Goal: Task Accomplishment & Management: Manage account settings

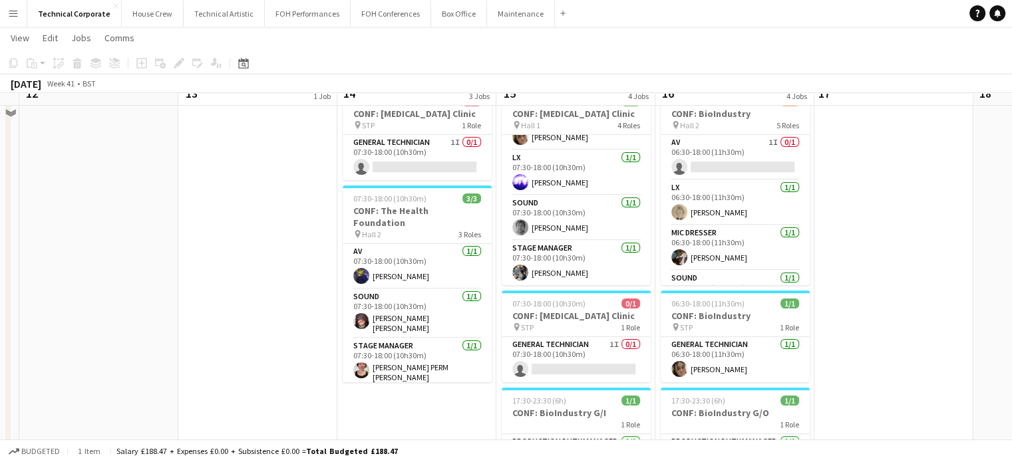
scroll to position [206, 0]
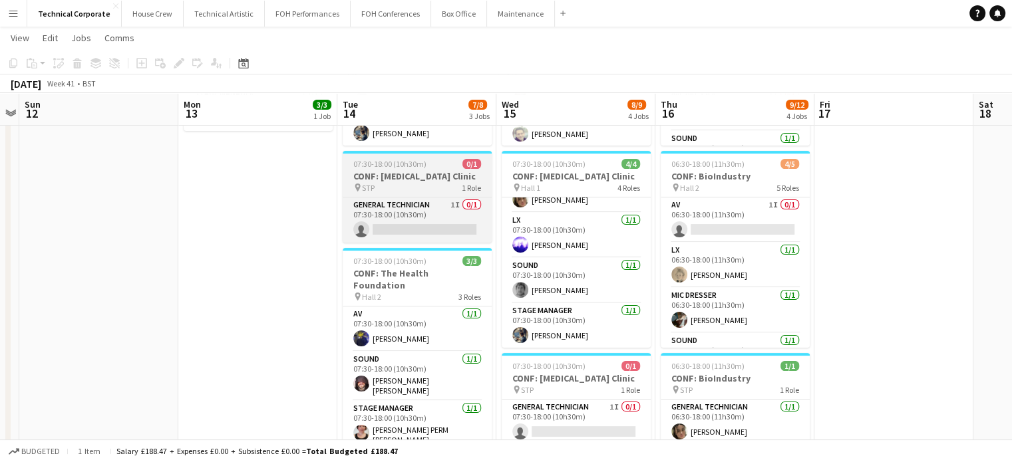
click at [446, 175] on h3 "CONF: [MEDICAL_DATA] Clinic" at bounding box center [417, 176] width 149 height 12
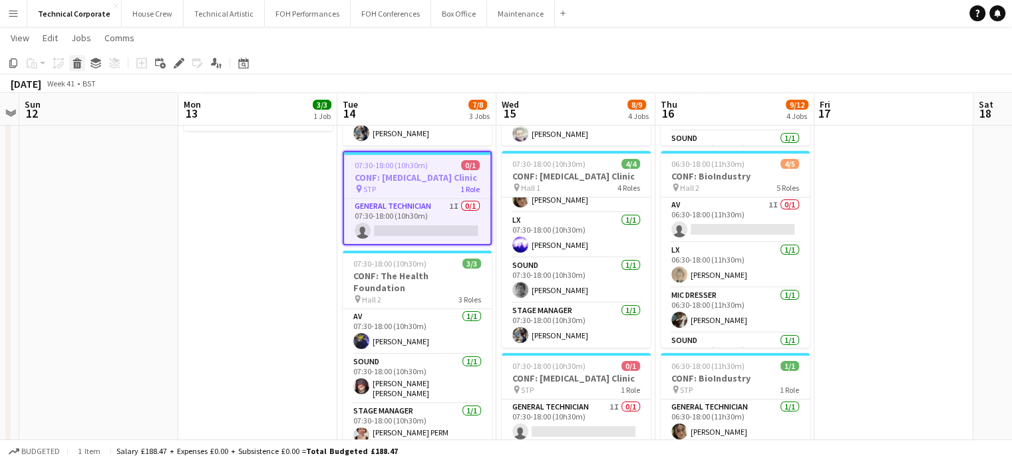
click at [75, 67] on icon at bounding box center [77, 65] width 7 height 7
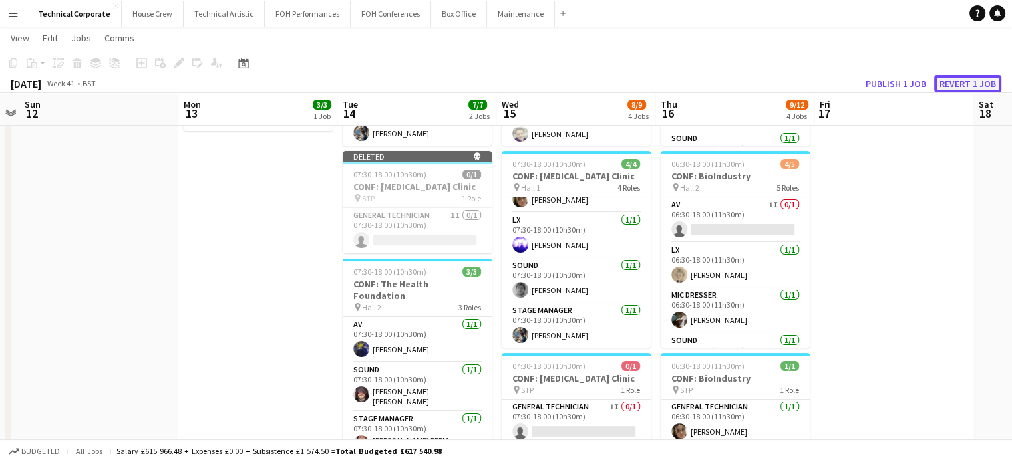
click at [966, 84] on button "Revert 1 job" at bounding box center [967, 83] width 67 height 17
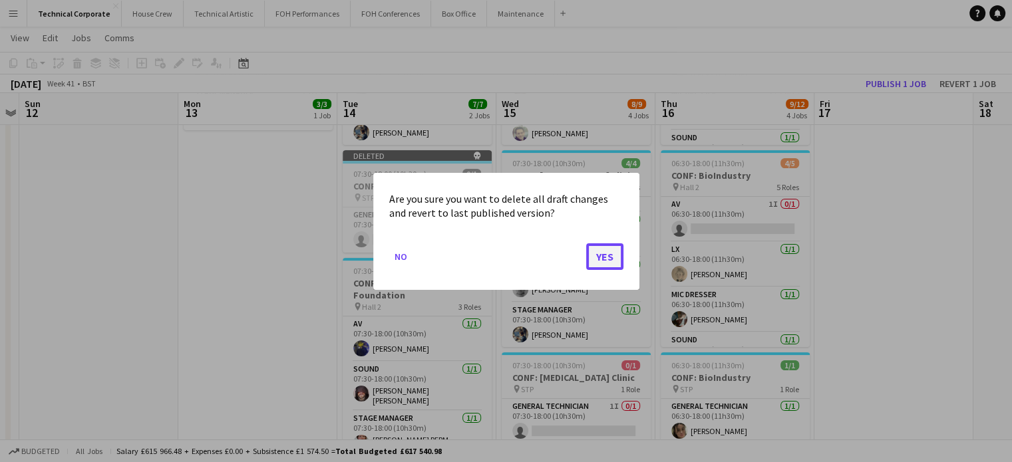
click at [604, 263] on button "Yes" at bounding box center [604, 256] width 37 height 27
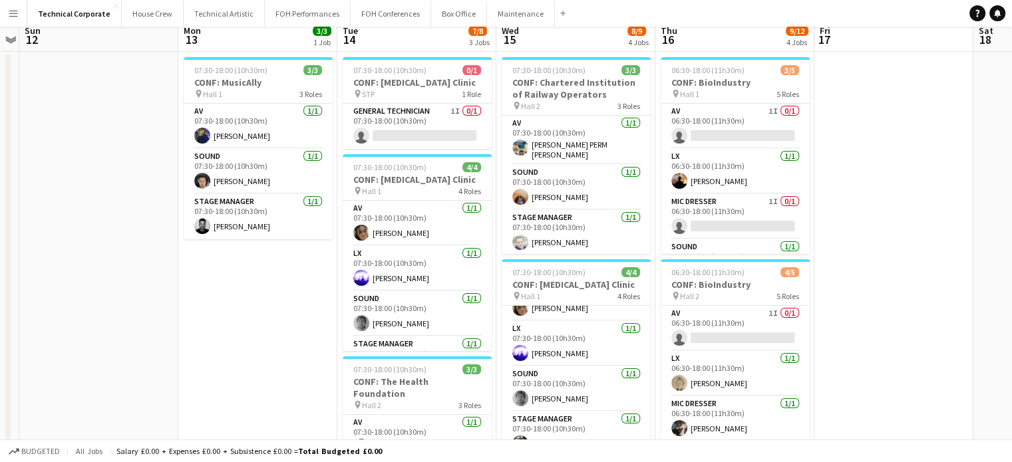
scroll to position [6, 0]
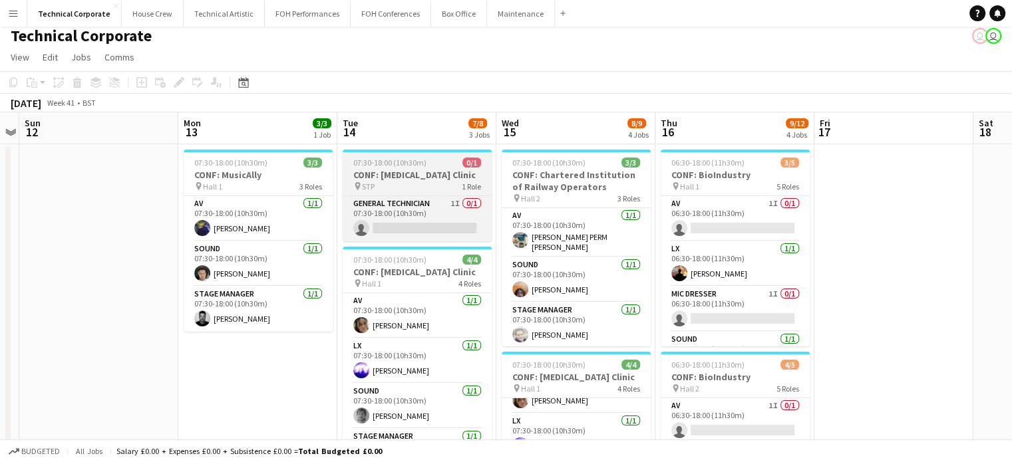
click at [426, 170] on h3 "CONF: [MEDICAL_DATA] Clinic" at bounding box center [417, 175] width 149 height 12
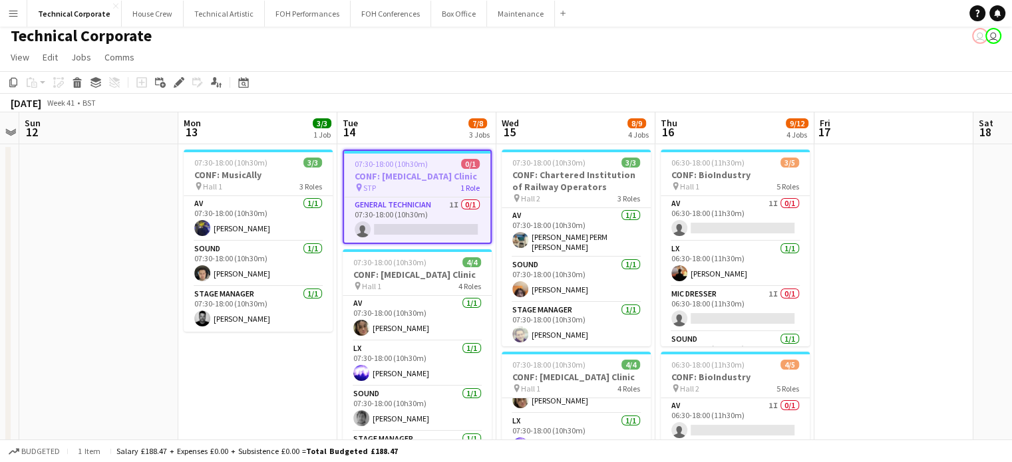
click at [174, 82] on icon "Edit" at bounding box center [179, 82] width 11 height 11
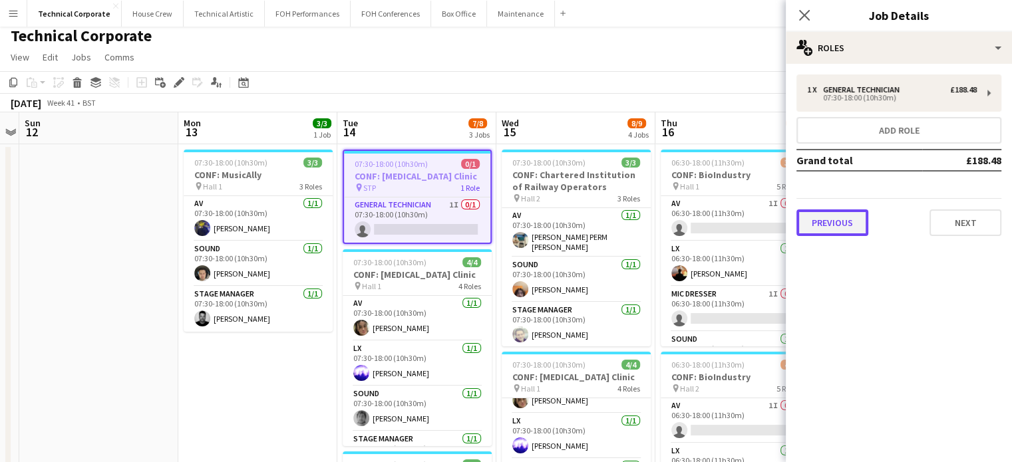
click at [830, 215] on button "Previous" at bounding box center [832, 223] width 72 height 27
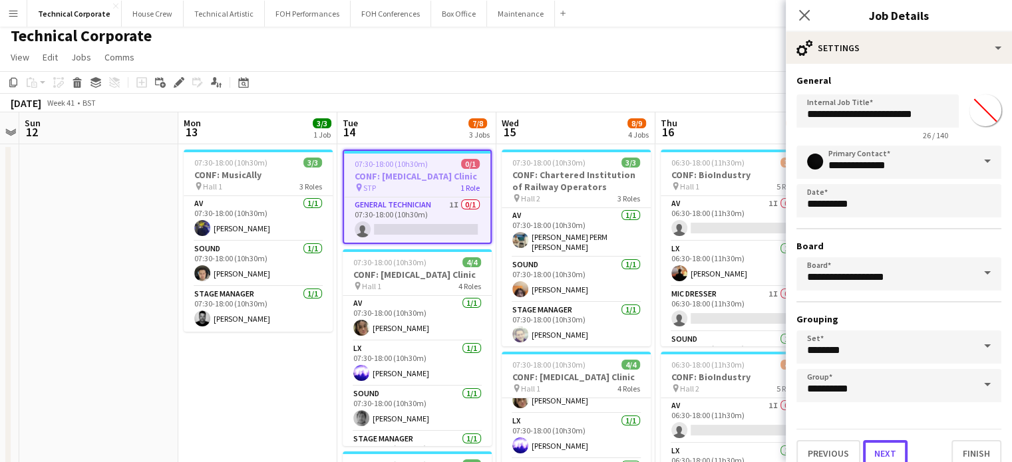
click at [885, 449] on button "Next" at bounding box center [885, 453] width 45 height 27
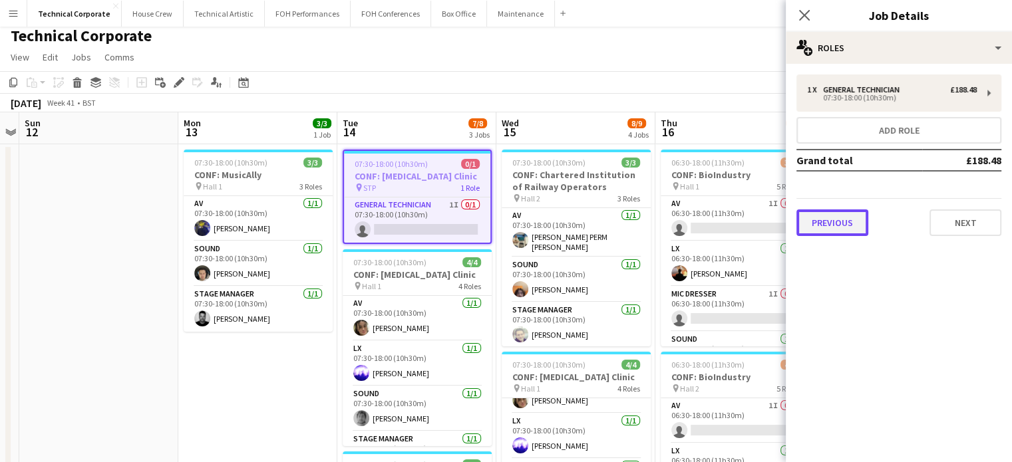
click at [835, 210] on button "Previous" at bounding box center [832, 223] width 72 height 27
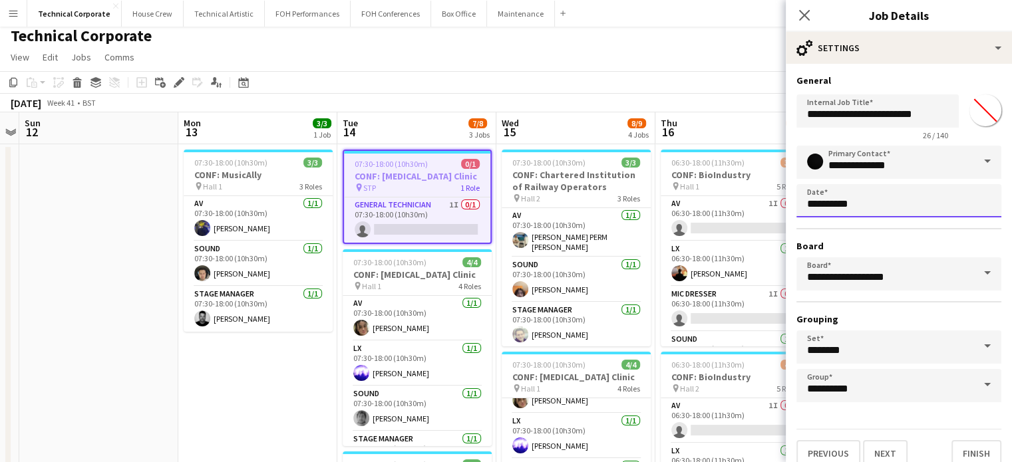
click at [840, 209] on body "Menu Boards Boards Boards All jobs Status Workforce Workforce My Workforce Recr…" at bounding box center [506, 429] width 1012 height 870
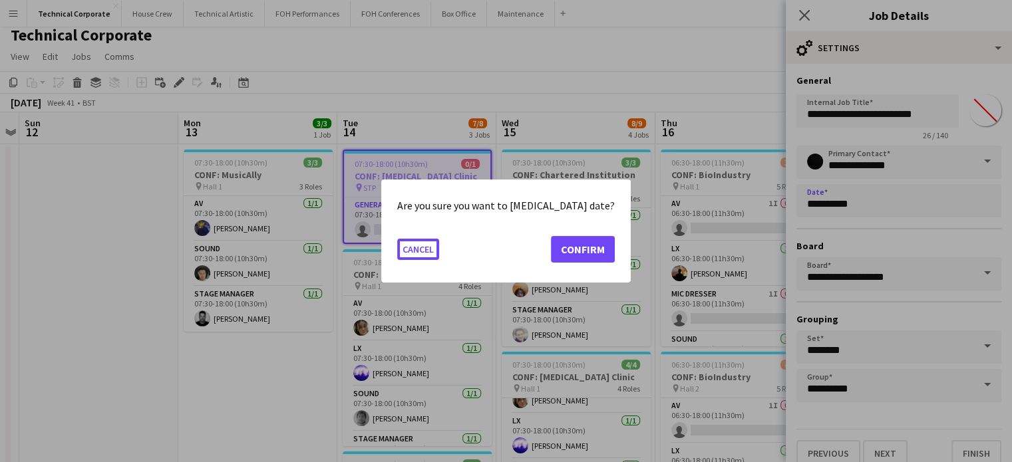
scroll to position [0, 0]
click at [575, 250] on button "Confirm" at bounding box center [583, 249] width 64 height 27
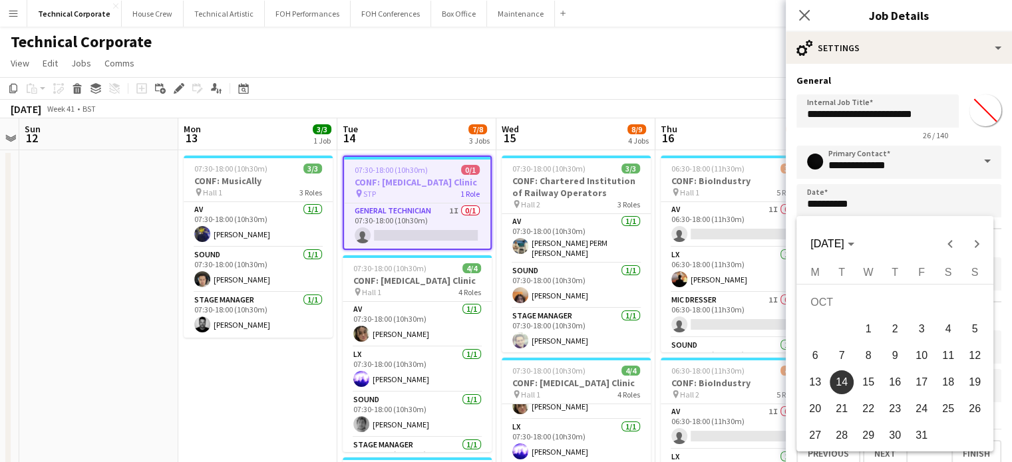
scroll to position [6, 0]
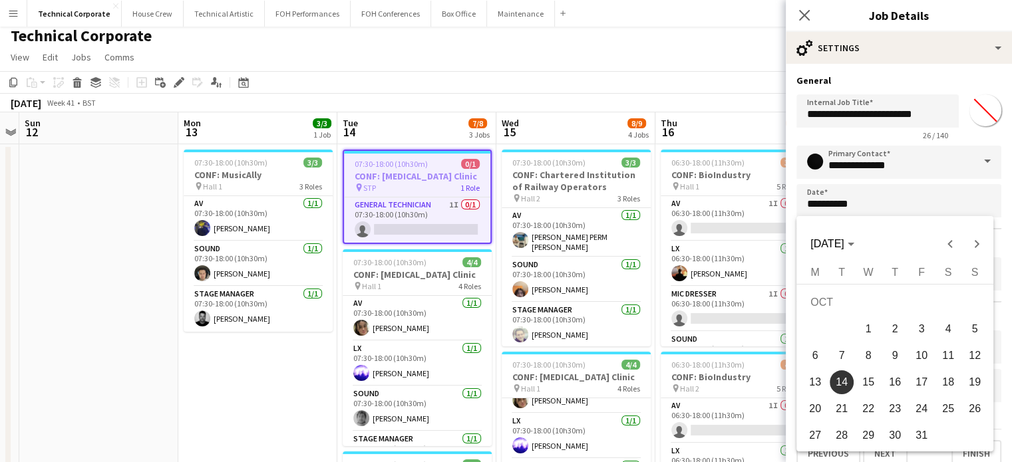
click at [876, 381] on span "15" at bounding box center [868, 383] width 24 height 24
type input "**********"
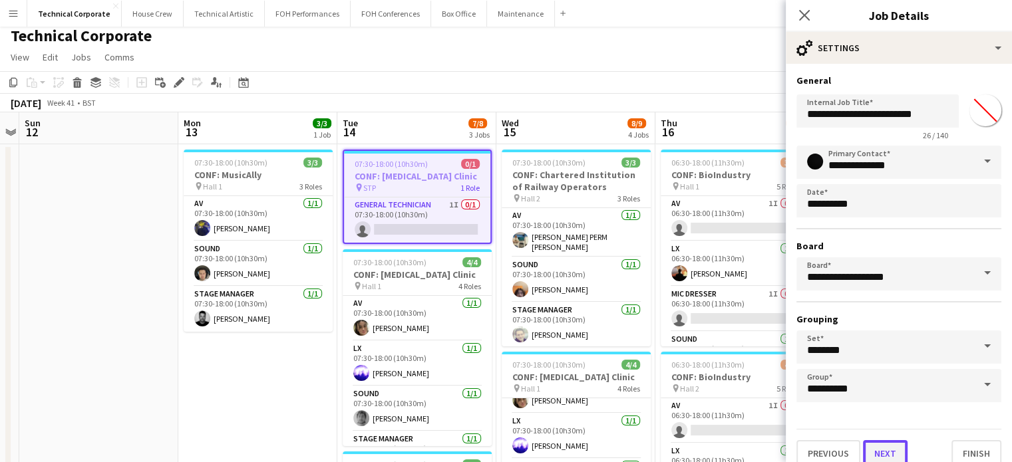
click at [894, 446] on button "Next" at bounding box center [885, 453] width 45 height 27
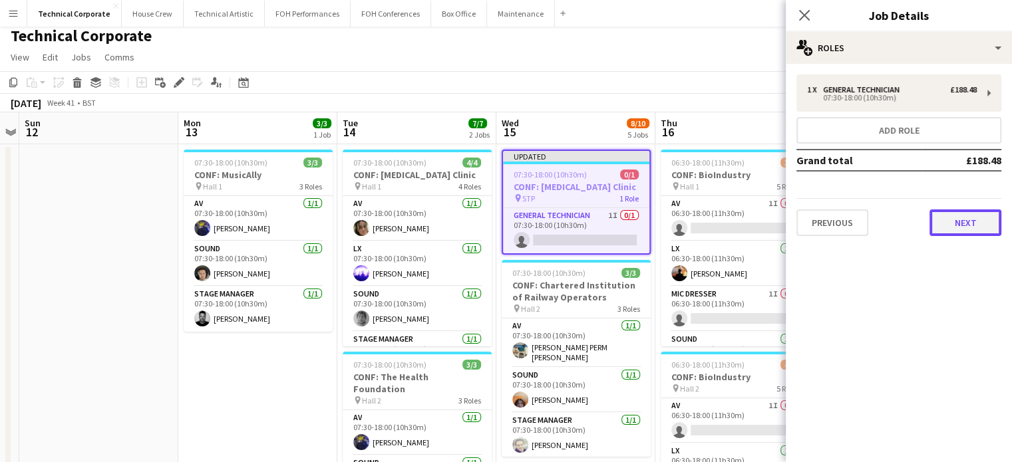
click at [991, 228] on button "Next" at bounding box center [966, 223] width 72 height 27
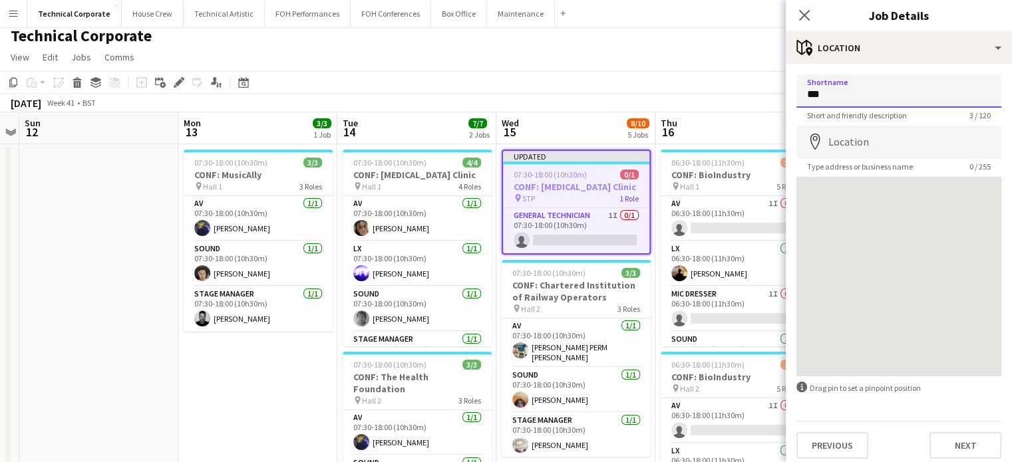
drag, startPoint x: 887, startPoint y: 93, endPoint x: 777, endPoint y: 98, distance: 109.9
click at [777, 98] on body "Menu Boards Boards Boards All jobs Status Workforce Workforce My Workforce Recr…" at bounding box center [506, 460] width 1012 height 933
type input "**********"
click at [934, 438] on button "Next" at bounding box center [966, 446] width 72 height 27
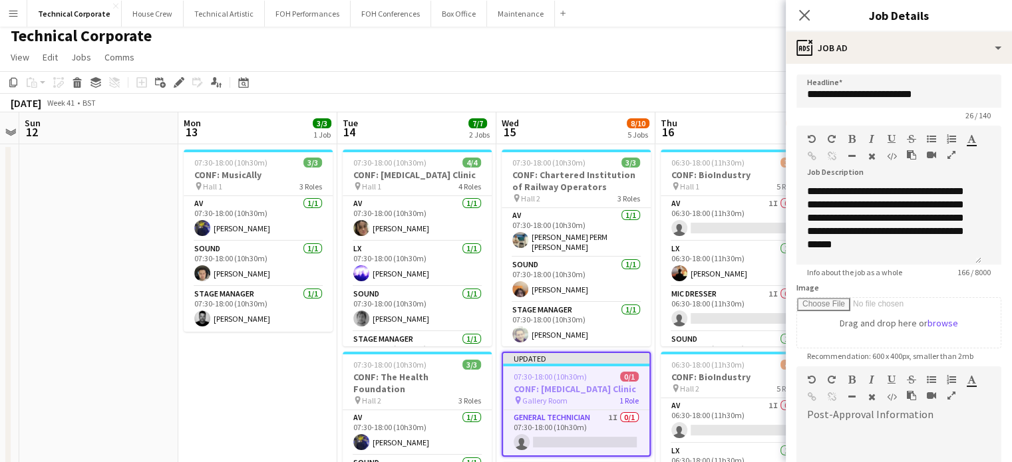
click at [804, 5] on div "Close pop-in" at bounding box center [804, 15] width 37 height 31
click at [810, 17] on icon "Close pop-in" at bounding box center [804, 15] width 13 height 13
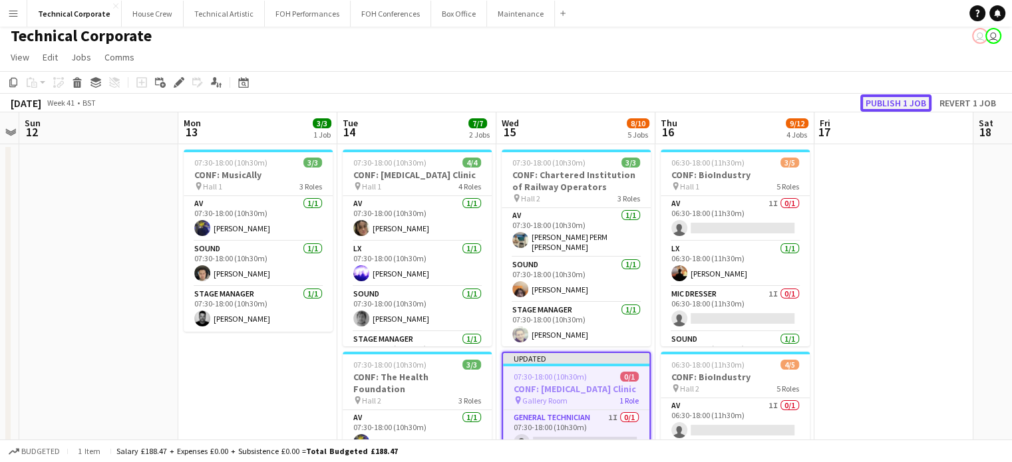
click at [916, 100] on button "Publish 1 job" at bounding box center [895, 102] width 71 height 17
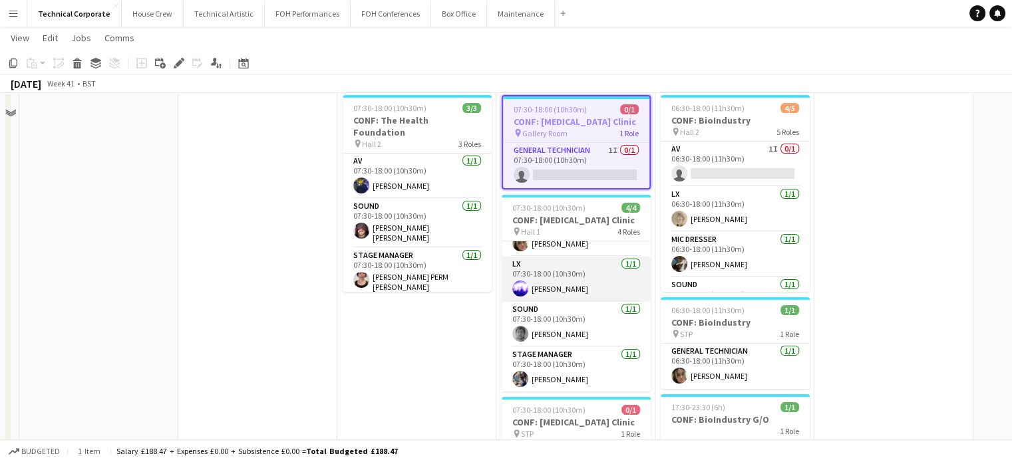
scroll to position [333, 0]
